Goal: Information Seeking & Learning: Learn about a topic

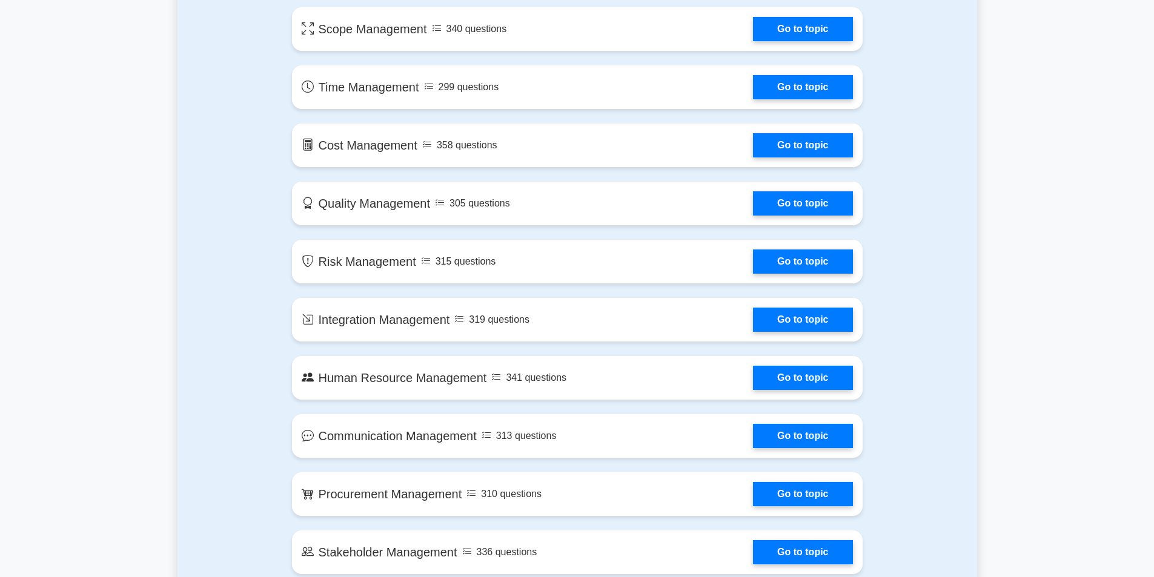
scroll to position [1030, 0]
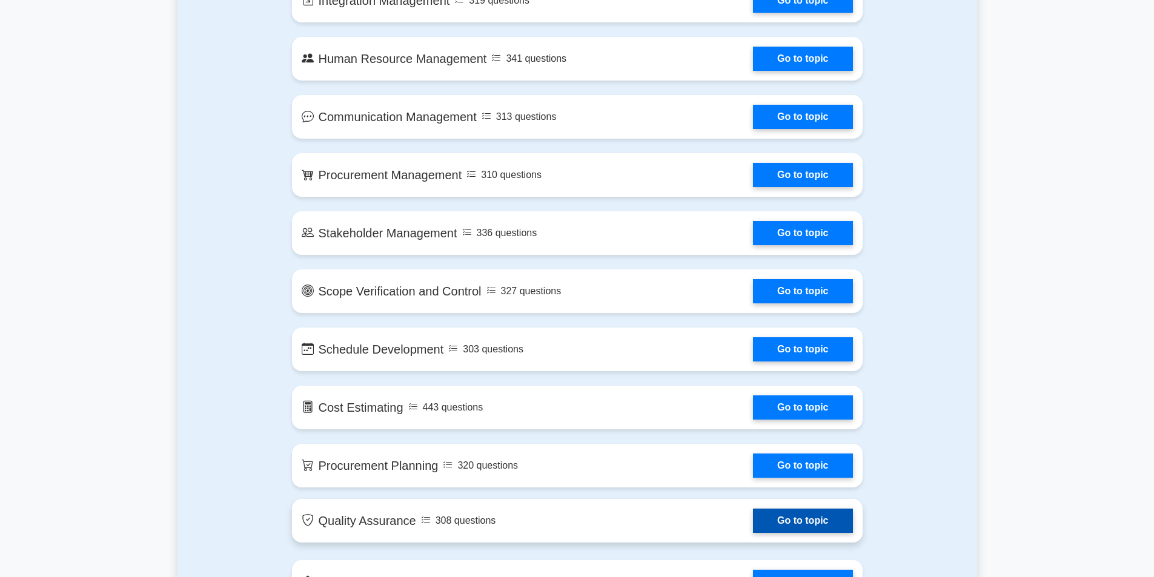
click at [753, 523] on link "Go to topic" at bounding box center [802, 521] width 99 height 24
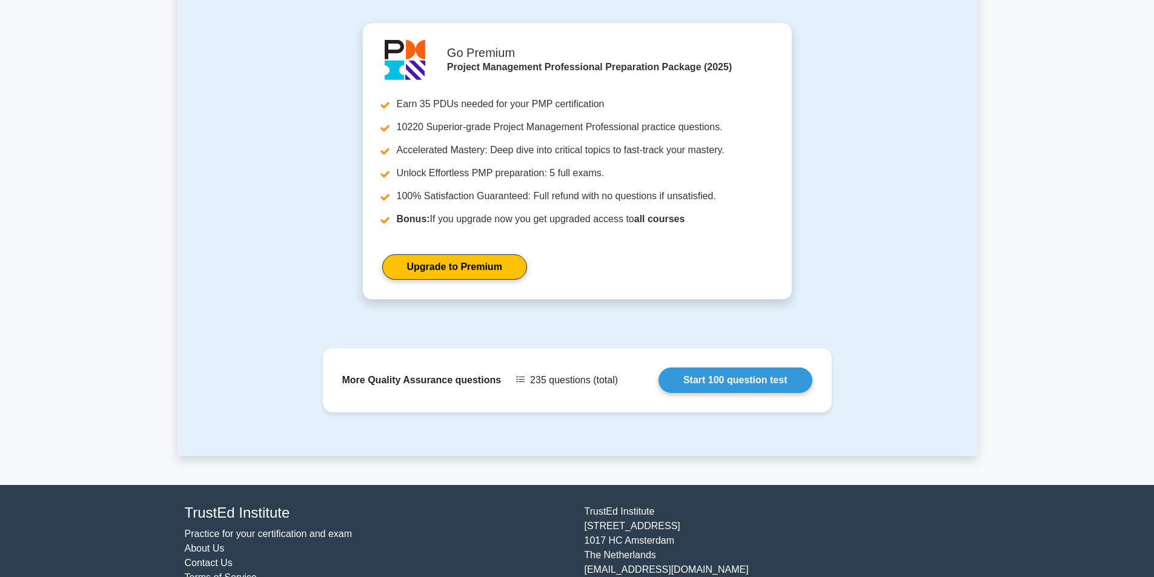
scroll to position [1312, 0]
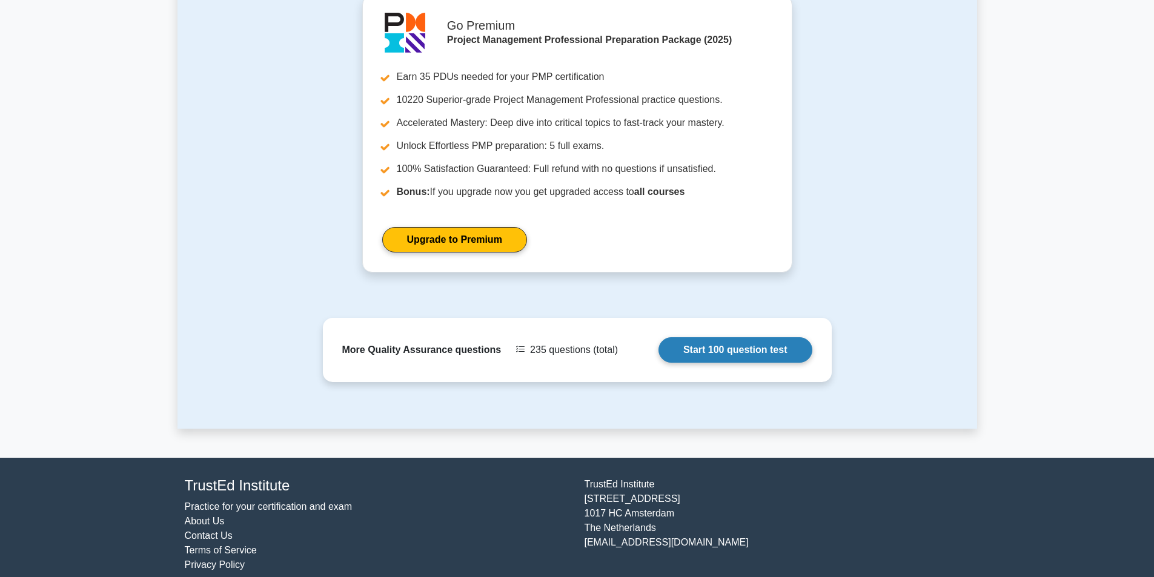
click at [736, 337] on link "Start 100 question test" at bounding box center [736, 349] width 154 height 25
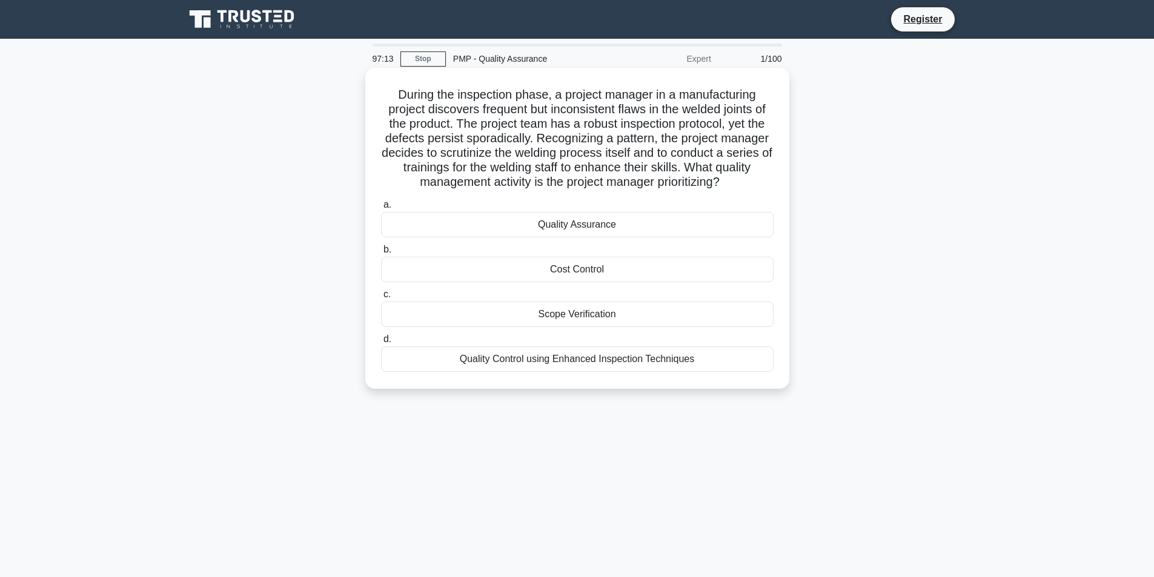
click at [443, 314] on div "Scope Verification" at bounding box center [577, 314] width 393 height 25
click at [381, 299] on input "c. Scope Verification" at bounding box center [381, 295] width 0 height 8
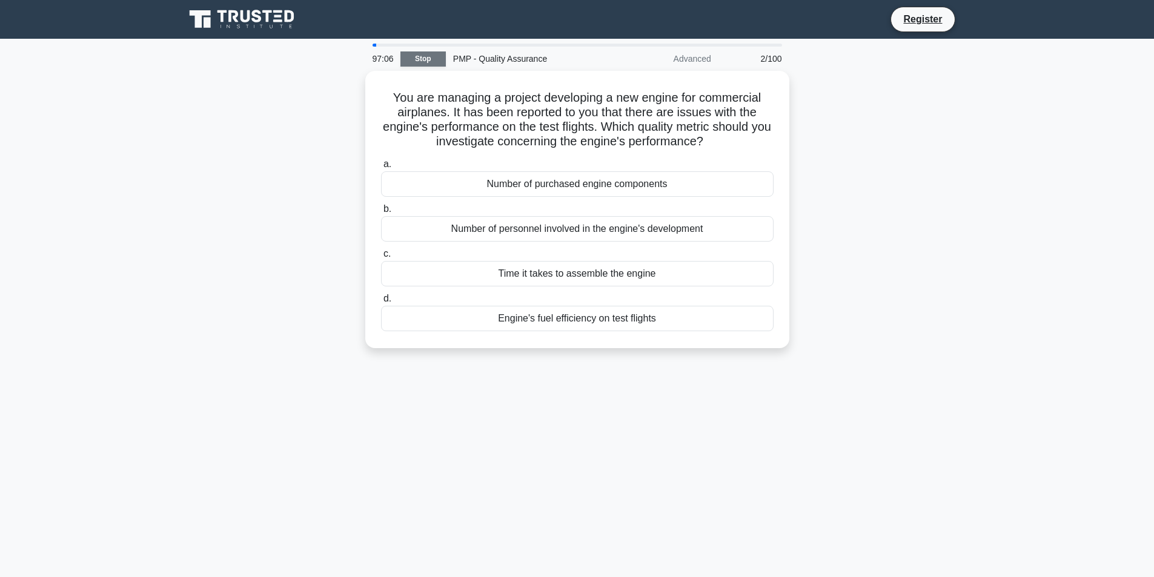
click at [425, 62] on link "Stop" at bounding box center [422, 58] width 45 height 15
